Goal: Task Accomplishment & Management: Manage account settings

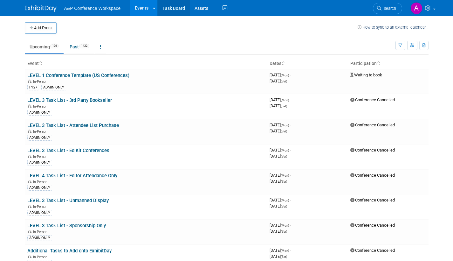
click at [173, 6] on link "Task Board" at bounding box center [174, 8] width 32 height 16
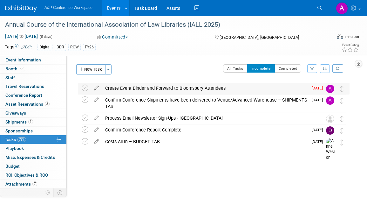
click at [97, 86] on icon at bounding box center [96, 87] width 11 height 8
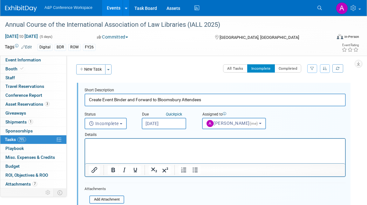
click at [180, 126] on input "Oct 13, 2025" at bounding box center [164, 123] width 44 height 11
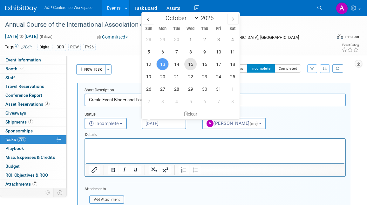
click at [192, 64] on span "15" at bounding box center [190, 64] width 12 height 12
type input "Oct 15, 2025"
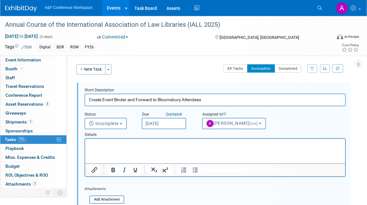
scroll to position [64, 0]
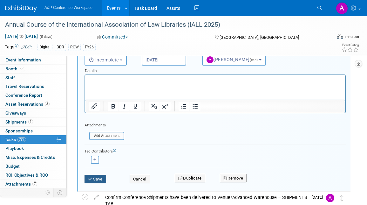
click at [94, 177] on button "Save" at bounding box center [96, 178] width 22 height 9
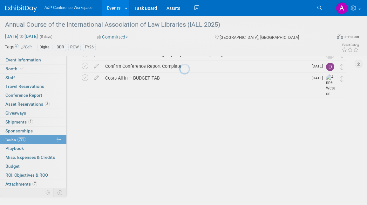
scroll to position [5, 0]
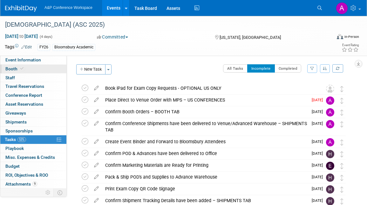
drag, startPoint x: 10, startPoint y: 69, endPoint x: 14, endPoint y: 70, distance: 4.3
click at [10, 69] on span "Booth" at bounding box center [14, 68] width 19 height 5
select select "RLKP"
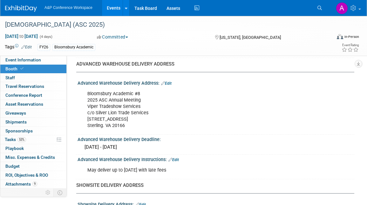
scroll to position [381, 0]
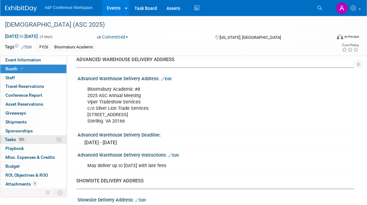
click at [11, 139] on span "Tasks 53%" at bounding box center [15, 139] width 21 height 5
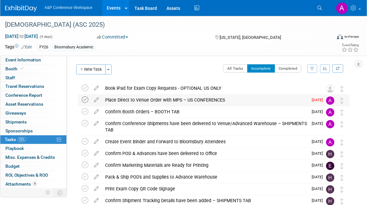
click at [85, 98] on icon at bounding box center [85, 99] width 7 height 7
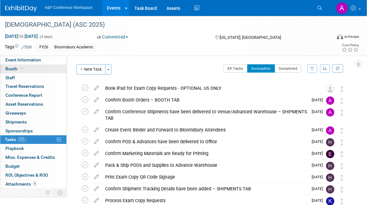
click at [17, 68] on span "Booth" at bounding box center [14, 68] width 19 height 5
select select "RLKP"
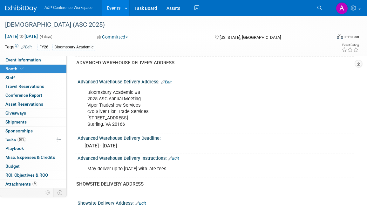
scroll to position [381, 0]
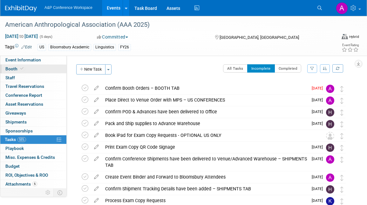
click at [15, 67] on span "Booth" at bounding box center [14, 68] width 19 height 5
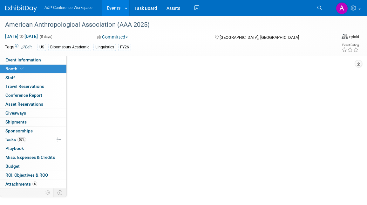
select select "RLKP"
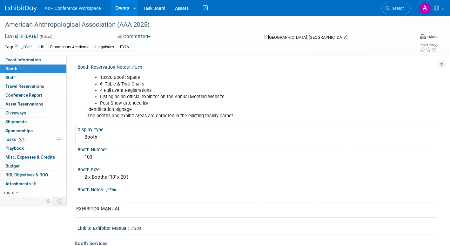
scroll to position [95, 0]
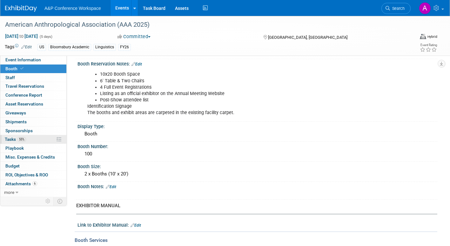
click at [9, 139] on span "Tasks 55%" at bounding box center [15, 139] width 21 height 5
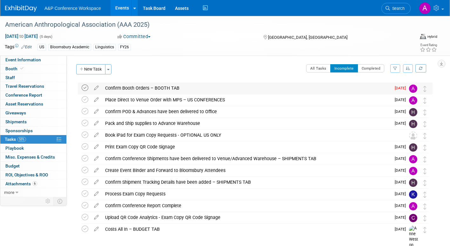
click at [86, 89] on icon at bounding box center [85, 88] width 7 height 7
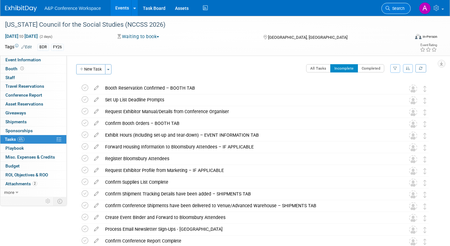
click at [397, 7] on span "Search" at bounding box center [397, 8] width 15 height 5
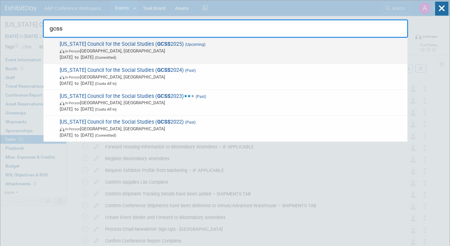
type input "gcss"
click at [194, 54] on span "[DATE] to [DATE] (Committed)" at bounding box center [232, 57] width 345 height 6
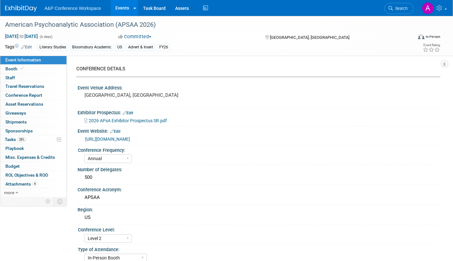
select select "Annual"
select select "Level 2"
select select "In-Person Booth"
select select "Literary Studies"
select select "Bloomsbury Academic"
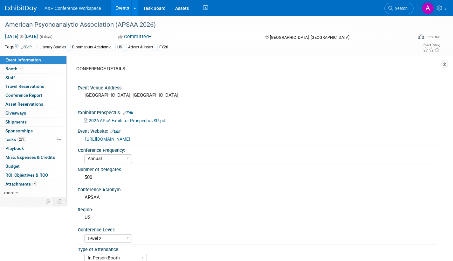
select select "[PERSON_NAME]"
select select "Networking/Commissioning"
click at [400, 10] on span "Search" at bounding box center [400, 8] width 15 height 5
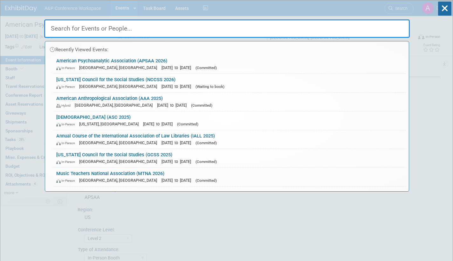
click at [205, 82] on link "North Carolina Council for the Social Studies (NCCSS 2026) In-Person Winston-Sa…" at bounding box center [229, 83] width 352 height 18
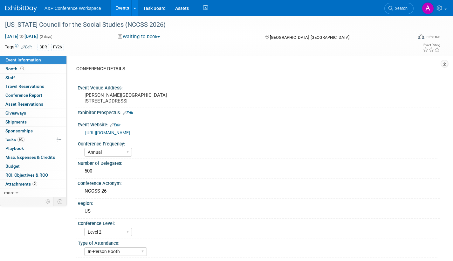
select select "Annual"
select select "Level 2"
select select "In-Person Booth"
select select "Schools"
select select "Bloomsbury Digital Resources"
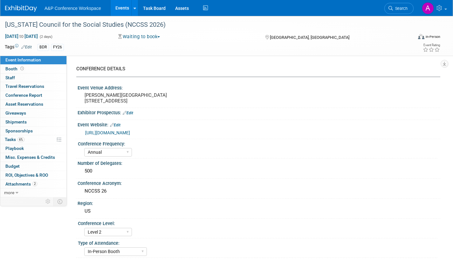
select select "[PERSON_NAME]"
select select "BDR Product Awareness and Trial Generation​"
click at [393, 10] on icon at bounding box center [390, 8] width 4 height 4
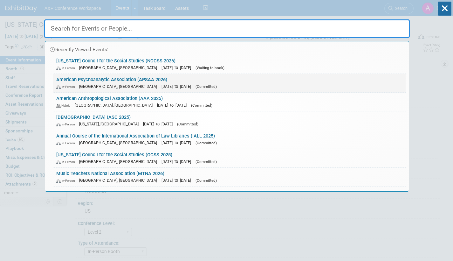
click at [167, 80] on link "American Psychoanalytic Association (APSAA 2026) In-Person San Francisco, CA Ja…" at bounding box center [229, 83] width 352 height 18
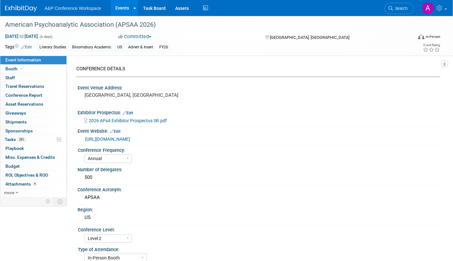
select select "Annual"
select select "Level 2"
select select "In-Person Booth"
select select "Literary Studies"
select select "Bloomsbury Academic"
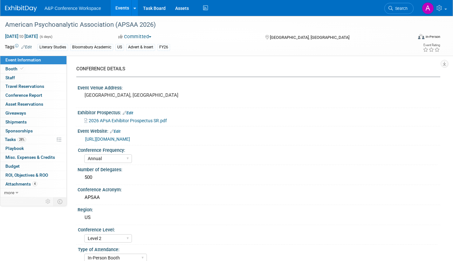
select select "[PERSON_NAME]"
select select "Networking/Commissioning"
click at [9, 67] on span "Booth" at bounding box center [14, 68] width 19 height 5
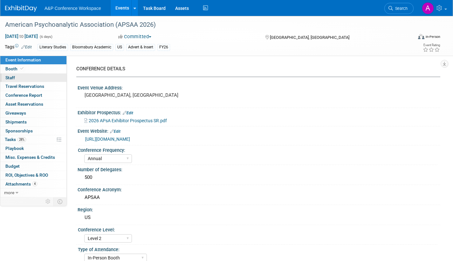
select select "CUAP"
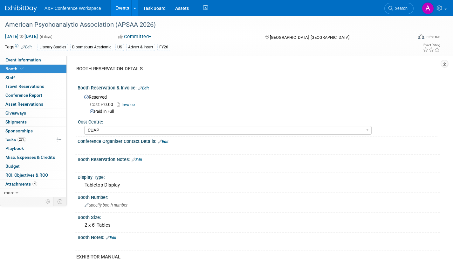
click at [133, 105] on link "Invoice" at bounding box center [127, 104] width 21 height 5
click at [401, 6] on span "Search" at bounding box center [400, 8] width 15 height 5
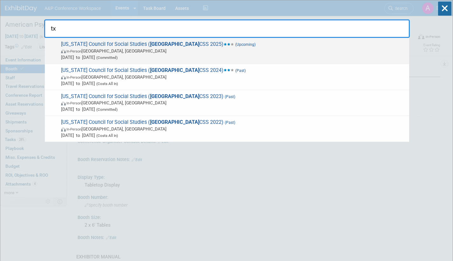
type input "tx"
click at [210, 49] on span "In-Person Frisco, TX" at bounding box center [233, 51] width 345 height 6
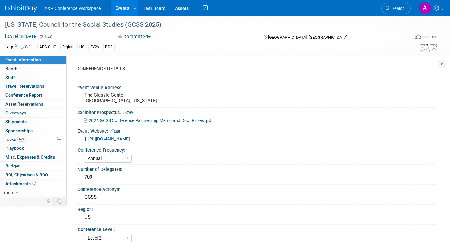
select select "Annual"
select select "Level 2"
select select "In-Person Booth"
select select "Schools"
select select "Bloomsbury Digital Resources"
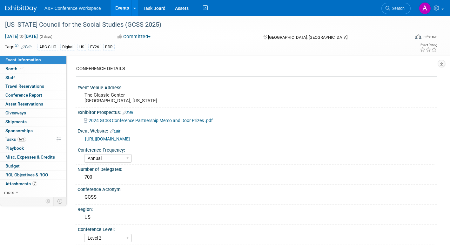
select select "[PERSON_NAME]"
select select "BDR Product Awareness and Trial Generation​"
click at [10, 139] on span "Tasks 67%" at bounding box center [15, 139] width 21 height 5
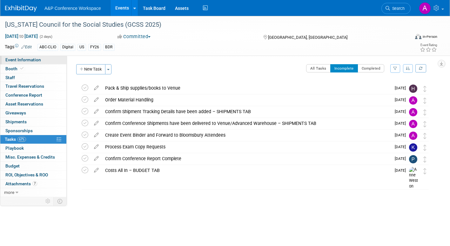
click at [18, 61] on span "Event Information" at bounding box center [23, 59] width 36 height 5
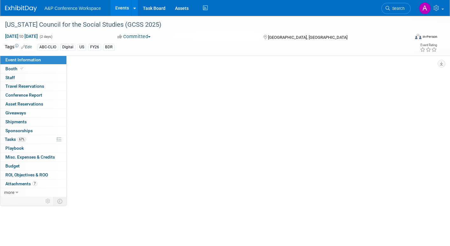
select select "Annual"
select select "Level 2"
select select "In-Person Booth"
select select "Schools"
select select "Bloomsbury Digital Resources"
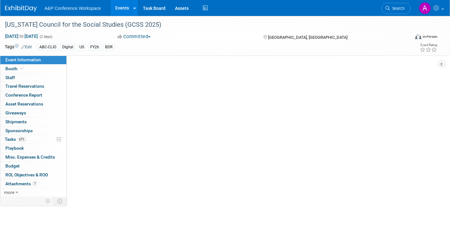
select select "[PERSON_NAME]"
select select "BDR Product Awareness and Trial Generation​"
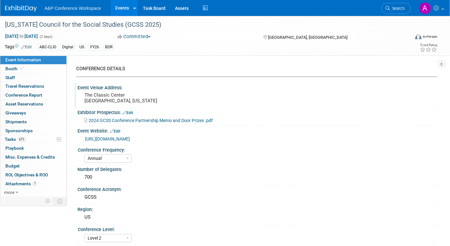
click at [129, 97] on pre "The Classic Center Athens, Georgia" at bounding box center [153, 97] width 136 height 11
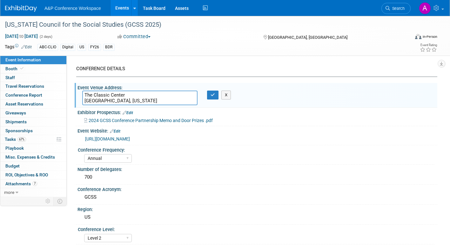
click at [127, 94] on textarea "The Classic Center Athens, Georgia" at bounding box center [139, 98] width 115 height 15
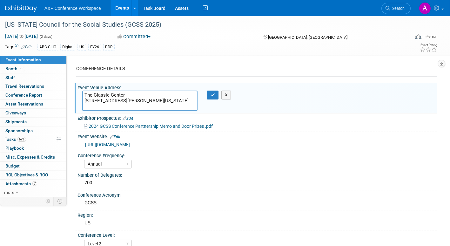
click at [124, 106] on textarea "The Classic Center 300 North Thomas St Athens, Georgia" at bounding box center [139, 101] width 115 height 20
type textarea "The Classic Center 300 North Thomas St Athens, GA 30601"
click at [213, 96] on icon "button" at bounding box center [213, 95] width 4 height 4
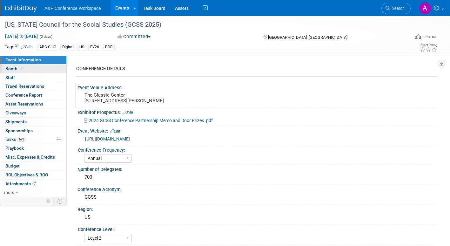
drag, startPoint x: 9, startPoint y: 68, endPoint x: 17, endPoint y: 72, distance: 8.2
click at [9, 68] on span "Booth" at bounding box center [14, 68] width 19 height 5
select select "CLDC - Digital/BDR"
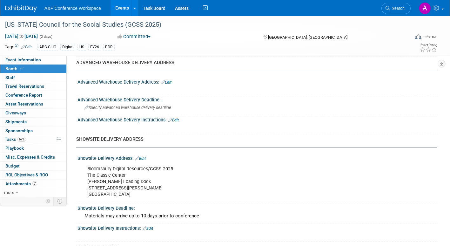
scroll to position [445, 0]
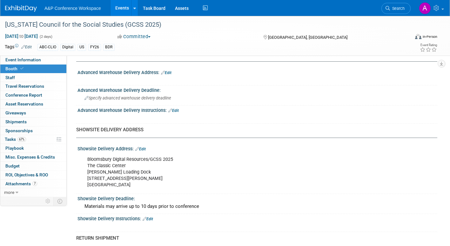
click at [178, 160] on div "Bloomsbury Digital Resources/GCSS 2025 The Classic Center Hancock Loading Dock …" at bounding box center [225, 172] width 285 height 38
click at [175, 158] on div "Bloomsbury Digital Resources/GCSS 2025 The Classic Center Hancock Loading Dock …" at bounding box center [225, 172] width 285 height 38
click at [173, 160] on div "Bloomsbury Digital Resources/GCSS 2025 The Classic Center Hancock Loading Dock …" at bounding box center [225, 172] width 285 height 38
click at [144, 148] on link "Edit" at bounding box center [140, 149] width 10 height 4
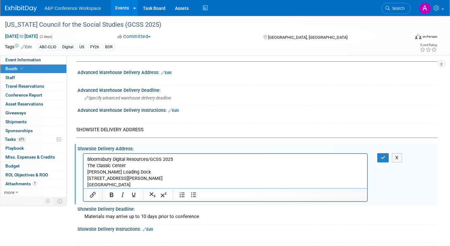
scroll to position [0, 0]
click at [180, 160] on p "Bloomsbury Digital Resources/GCSS 2025 The Classic Center Hancock Loading Dock …" at bounding box center [225, 172] width 277 height 32
click at [127, 165] on p "Bloomsbury Digital Resources #11A/B The Classic Center Hancock Loading Dock 300…" at bounding box center [225, 172] width 277 height 32
click at [87, 172] on html "Bloomsbury Digital Resources #11A/B The Classic Center/Dr Rhonda Webb Hancock L…" at bounding box center [226, 171] width 284 height 34
click at [87, 172] on body "Bloomsbury Digital Resources #11A/B The Classic Center/Dr Rhonda Webb Hancock L…" at bounding box center [225, 172] width 277 height 32
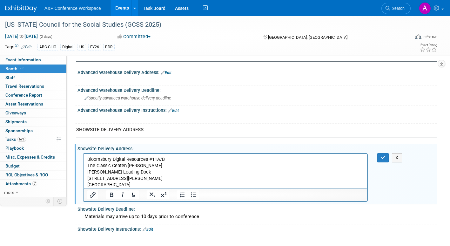
click at [140, 176] on p "Bloomsbury Digital Resources #11A/B The Classic Center/Dr Rhonda Webb Hancock L…" at bounding box center [225, 172] width 277 height 32
drag, startPoint x: 87, startPoint y: 158, endPoint x: 168, endPoint y: 160, distance: 81.4
click at [168, 160] on body "Bloomsbury Digital Resources #11A/B The Classic Center/Dr Rhonda Webb Hancock L…" at bounding box center [225, 172] width 277 height 32
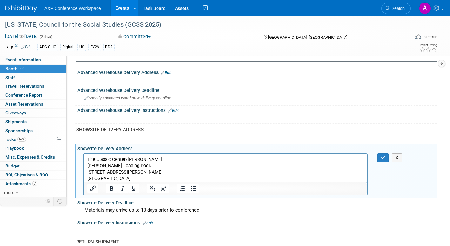
drag, startPoint x: 126, startPoint y: 157, endPoint x: 130, endPoint y: 157, distance: 3.8
click at [128, 157] on p "The Classic Center/Dr Rhonda Webb Hancock Loading Dock 300 N. Thomas St Athens,…" at bounding box center [225, 168] width 277 height 25
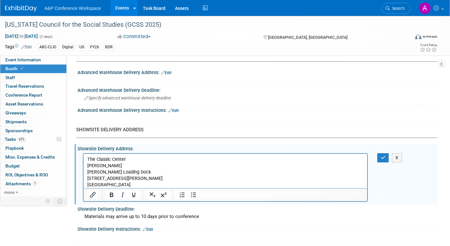
click at [122, 164] on p "Dr Rhonda Webb Hancock Loading Dock 300 N. Thomas St Athens, GA 30601" at bounding box center [225, 174] width 277 height 25
click at [379, 157] on button "button" at bounding box center [384, 157] width 12 height 9
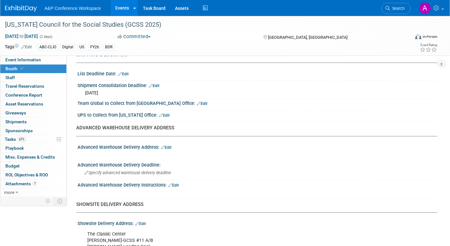
scroll to position [381, 0]
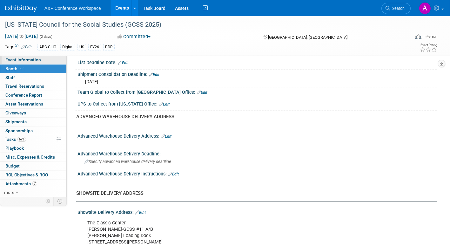
click at [40, 60] on span "Event Information" at bounding box center [23, 59] width 36 height 5
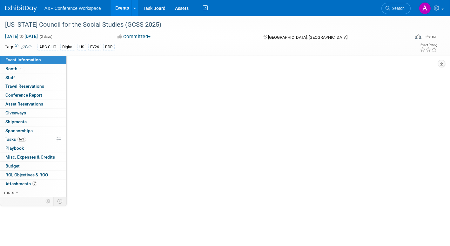
scroll to position [0, 0]
select select "Annual"
select select "Level 2"
select select "In-Person Booth"
select select "Schools"
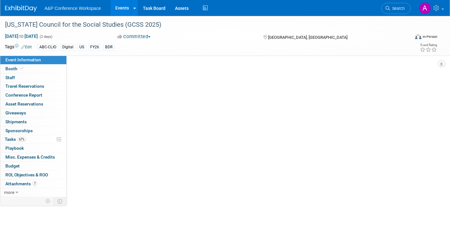
select select "Bloomsbury Digital Resources"
select select "[PERSON_NAME]"
select select "BDR Product Awareness and Trial Generation​"
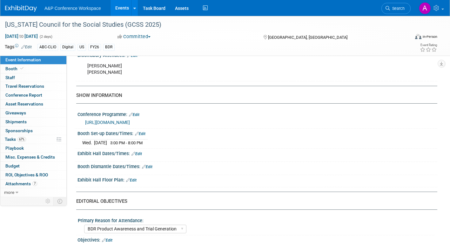
scroll to position [477, 0]
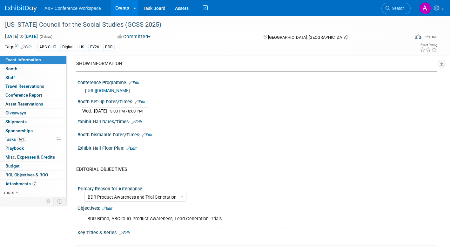
click at [140, 124] on link "Edit" at bounding box center [137, 122] width 10 height 4
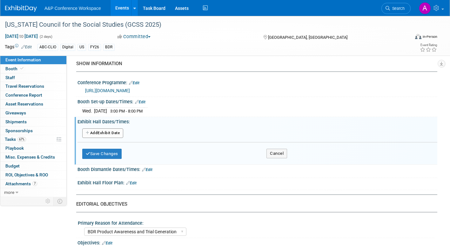
click at [111, 138] on button "Add Another Exhibit Date" at bounding box center [102, 133] width 41 height 10
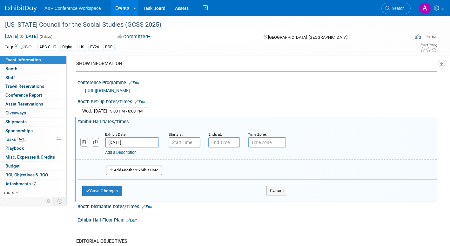
type input "7:00 AM"
click at [181, 147] on input "7:00 AM" at bounding box center [185, 142] width 32 height 10
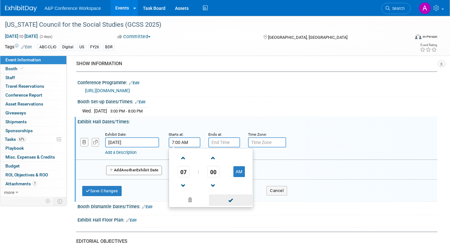
click at [240, 203] on span at bounding box center [230, 200] width 43 height 11
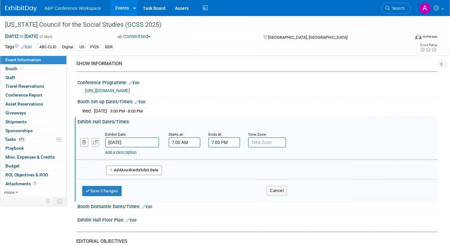
click at [228, 147] on input "7:00 PM" at bounding box center [224, 142] width 32 height 10
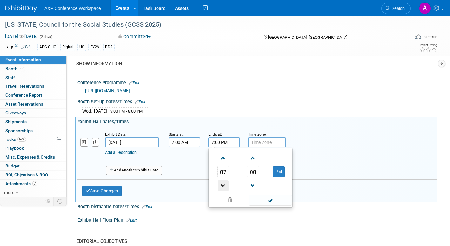
click at [223, 191] on span at bounding box center [223, 185] width 11 height 11
type input "5:00 PM"
click at [274, 206] on span at bounding box center [270, 200] width 43 height 11
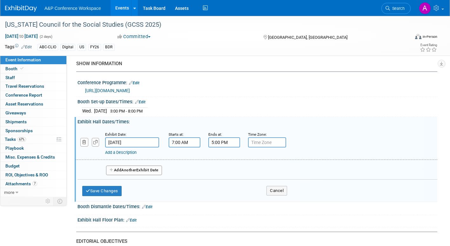
click at [156, 174] on button "Add Another Exhibit Date" at bounding box center [134, 171] width 56 height 10
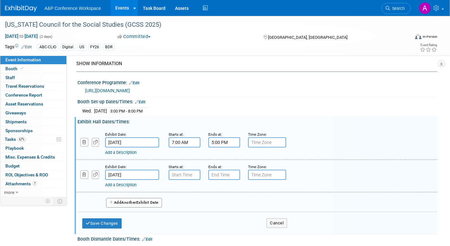
type input "7:00 AM"
click at [187, 179] on input "7:00 AM" at bounding box center [185, 175] width 32 height 10
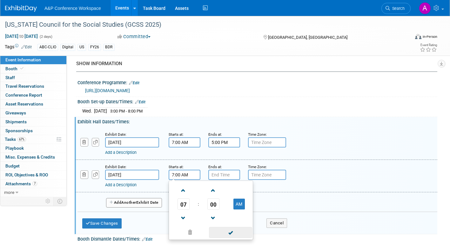
drag, startPoint x: 230, startPoint y: 241, endPoint x: 230, endPoint y: 221, distance: 20.0
click at [230, 238] on span at bounding box center [230, 232] width 43 height 11
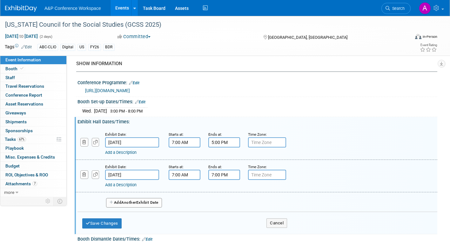
click at [230, 180] on input "7:00 PM" at bounding box center [224, 175] width 32 height 10
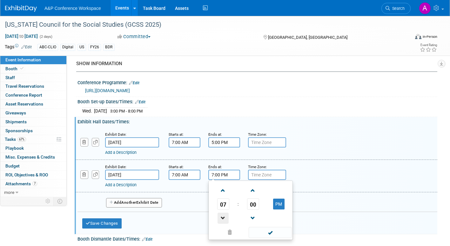
click at [224, 221] on span at bounding box center [223, 218] width 11 height 11
click at [223, 221] on span at bounding box center [223, 218] width 11 height 11
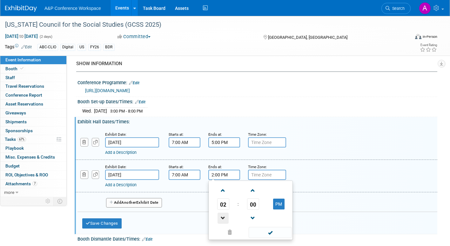
click at [223, 221] on span at bounding box center [223, 218] width 11 height 11
type input "1:00 PM"
click at [267, 236] on span at bounding box center [270, 232] width 43 height 11
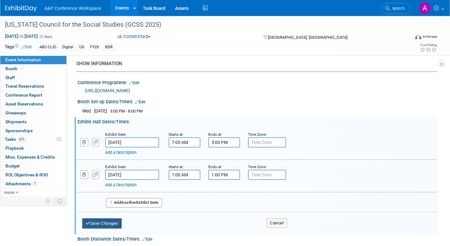
click at [110, 226] on button "Save Changes" at bounding box center [101, 223] width 39 height 10
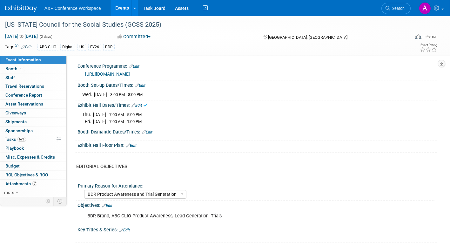
scroll to position [509, 0]
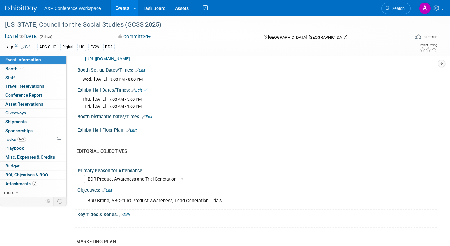
click at [151, 119] on link "Edit" at bounding box center [147, 117] width 10 height 4
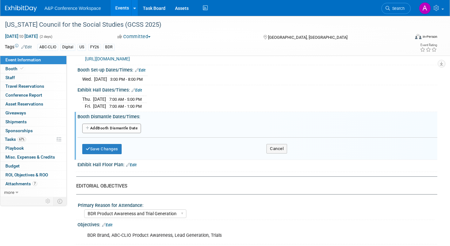
click at [122, 132] on button "Add Another Booth Dismantle Date" at bounding box center [111, 129] width 59 height 10
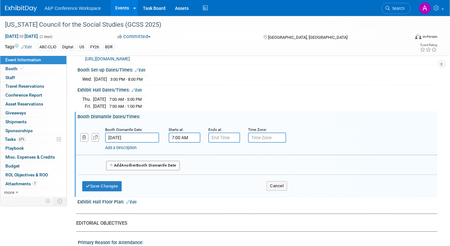
click at [188, 143] on input "7:00 AM" at bounding box center [185, 138] width 32 height 10
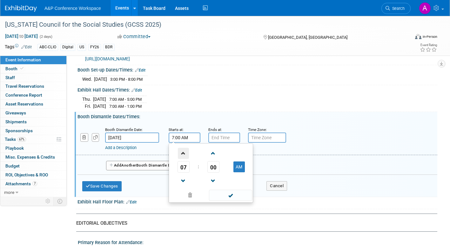
click at [185, 158] on span at bounding box center [183, 153] width 11 height 11
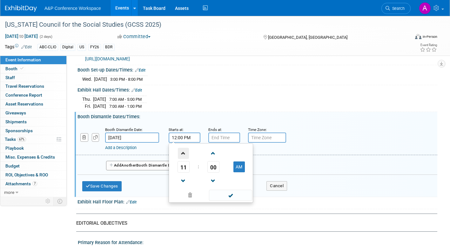
click at [185, 158] on span at bounding box center [183, 153] width 11 height 11
drag, startPoint x: 184, startPoint y: 184, endPoint x: 192, endPoint y: 186, distance: 8.7
click at [185, 184] on span at bounding box center [183, 180] width 11 height 11
type input "1:00 PM"
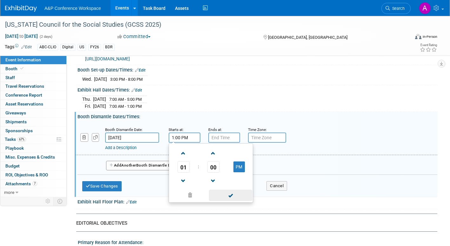
click at [226, 197] on span at bounding box center [230, 195] width 43 height 11
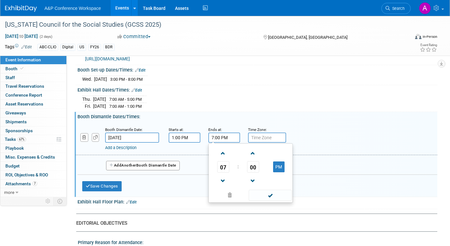
click at [220, 142] on input "7:00 PM" at bounding box center [224, 138] width 32 height 10
click at [222, 184] on span at bounding box center [223, 180] width 11 height 11
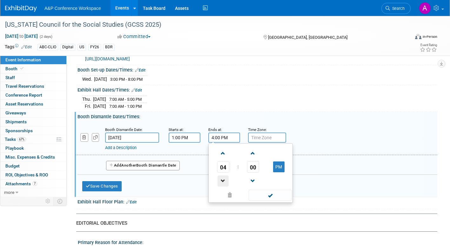
type input "3:00 PM"
click at [274, 201] on span at bounding box center [270, 195] width 43 height 11
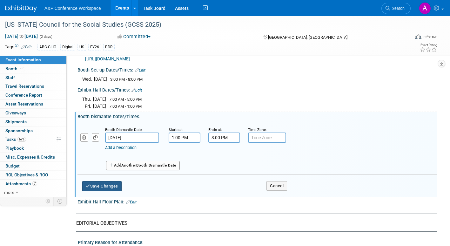
click at [112, 189] on button "Save Changes" at bounding box center [101, 186] width 39 height 10
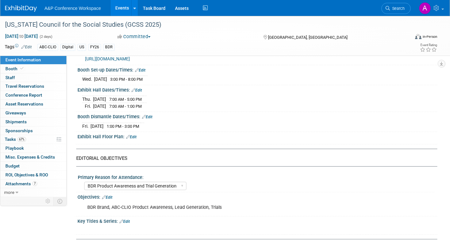
click at [146, 72] on link "Edit" at bounding box center [140, 70] width 10 height 4
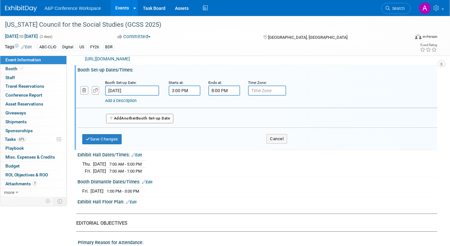
click at [134, 103] on link "Add a Description" at bounding box center [120, 100] width 31 height 5
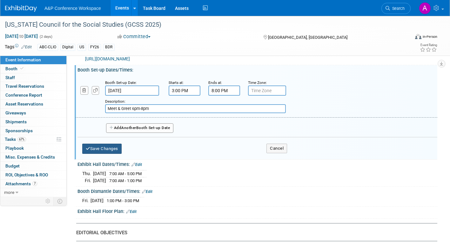
type input "Meet & Greet 6pm-8pm"
click at [112, 154] on button "Save Changes" at bounding box center [101, 149] width 39 height 10
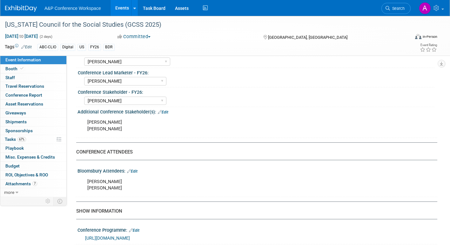
scroll to position [318, 0]
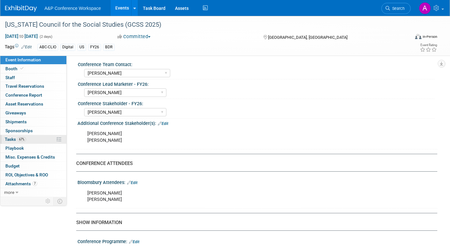
click at [10, 139] on span "Tasks 67%" at bounding box center [15, 139] width 21 height 5
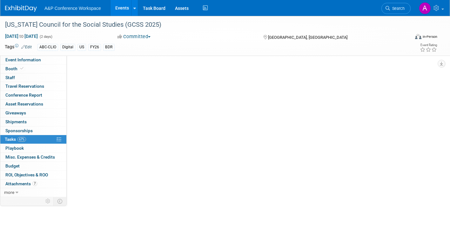
scroll to position [0, 0]
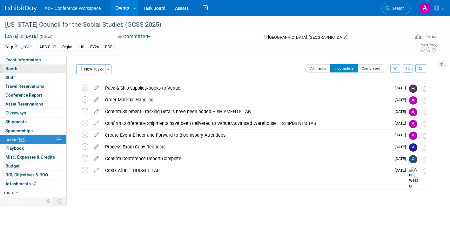
click at [8, 68] on span "Booth" at bounding box center [14, 68] width 19 height 5
select select "CLDC - Digital/BDR"
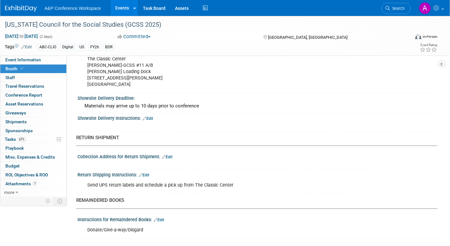
scroll to position [550, 0]
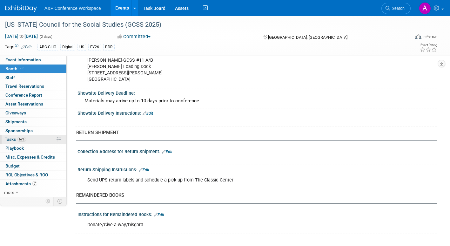
click at [13, 140] on span "Tasks 67%" at bounding box center [15, 139] width 21 height 5
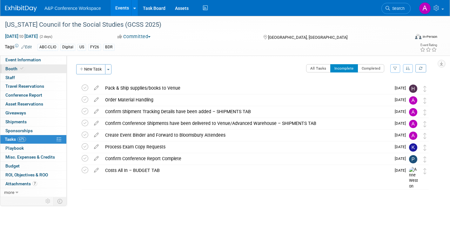
click at [8, 68] on span "Booth" at bounding box center [14, 68] width 19 height 5
select select "CLDC - Digital/BDR"
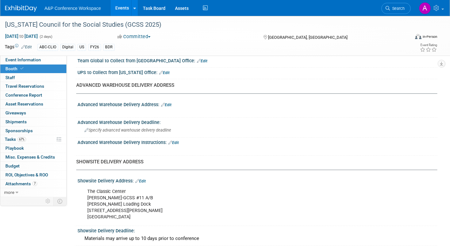
scroll to position [413, 0]
click at [12, 139] on span "Tasks 67%" at bounding box center [15, 139] width 21 height 5
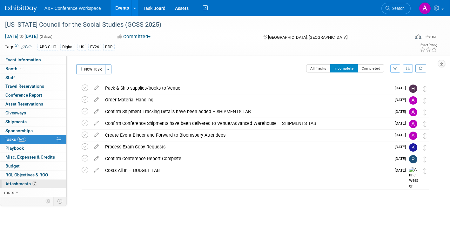
click at [12, 184] on span "Attachments 7" at bounding box center [21, 183] width 32 height 5
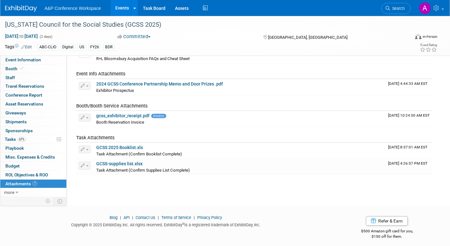
scroll to position [83, 0]
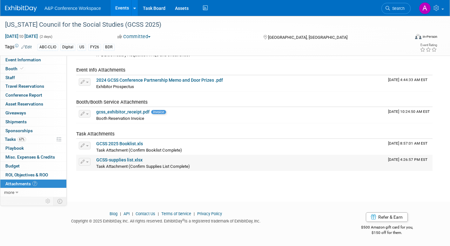
click at [128, 159] on link "GCSS-supplies list.xlsx" at bounding box center [119, 159] width 46 height 5
click at [10, 68] on span "Booth" at bounding box center [14, 68] width 19 height 5
select select "CLDC - Digital/BDR"
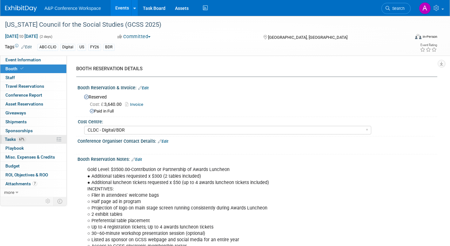
click at [10, 140] on span "Tasks 67%" at bounding box center [15, 139] width 21 height 5
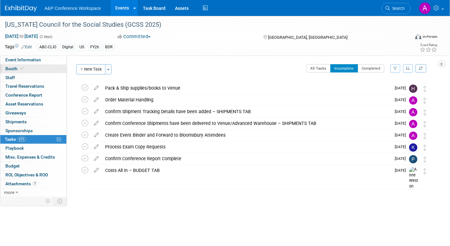
click at [13, 68] on span "Booth" at bounding box center [14, 68] width 19 height 5
select select "CLDC - Digital/BDR"
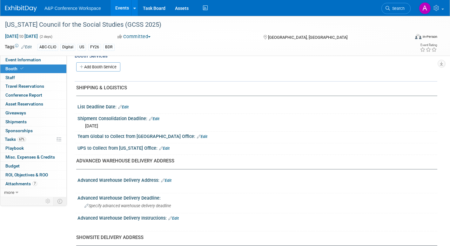
scroll to position [350, 0]
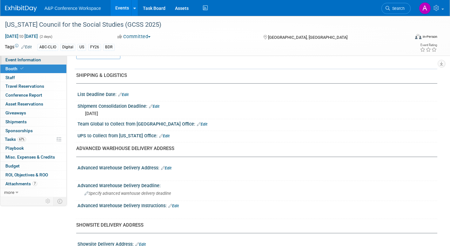
click at [39, 58] on span "Event Information" at bounding box center [23, 59] width 36 height 5
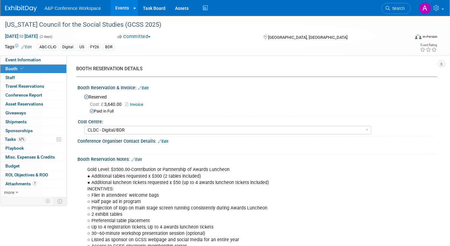
select select "Annual"
select select "Level 2"
select select "In-Person Booth"
select select "Schools"
select select "Bloomsbury Digital Resources"
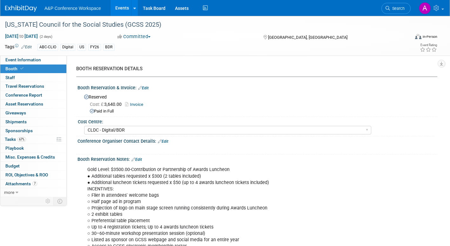
select select "[PERSON_NAME]"
select select "BDR Product Awareness and Trial Generation​"
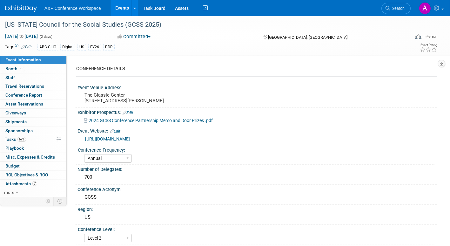
click at [183, 151] on div "Conference Frequency:" at bounding box center [256, 149] width 357 height 8
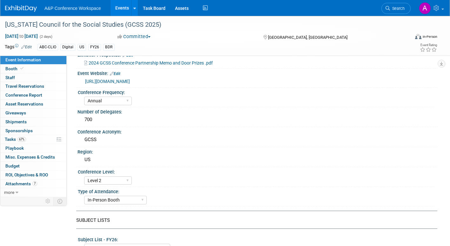
scroll to position [159, 0]
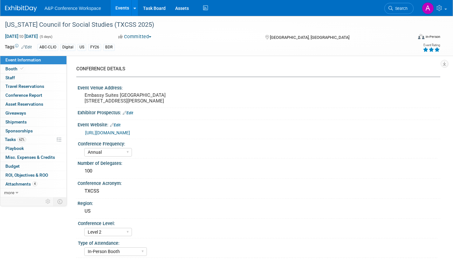
select select "Annual"
select select "Level 2"
select select "In-Person Booth"
select select "Schools"
select select "Bloomsbury Digital Resources"
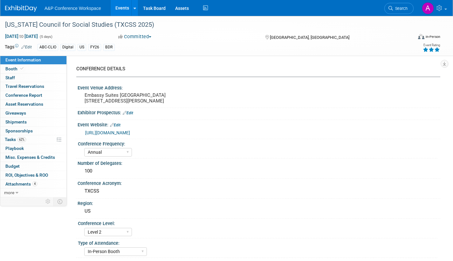
select select "[PERSON_NAME]"
select select "BDR Product Awareness and Trial Generation​"
click at [16, 124] on span "Shipments 0" at bounding box center [15, 121] width 21 height 5
